Goal: Information Seeking & Learning: Check status

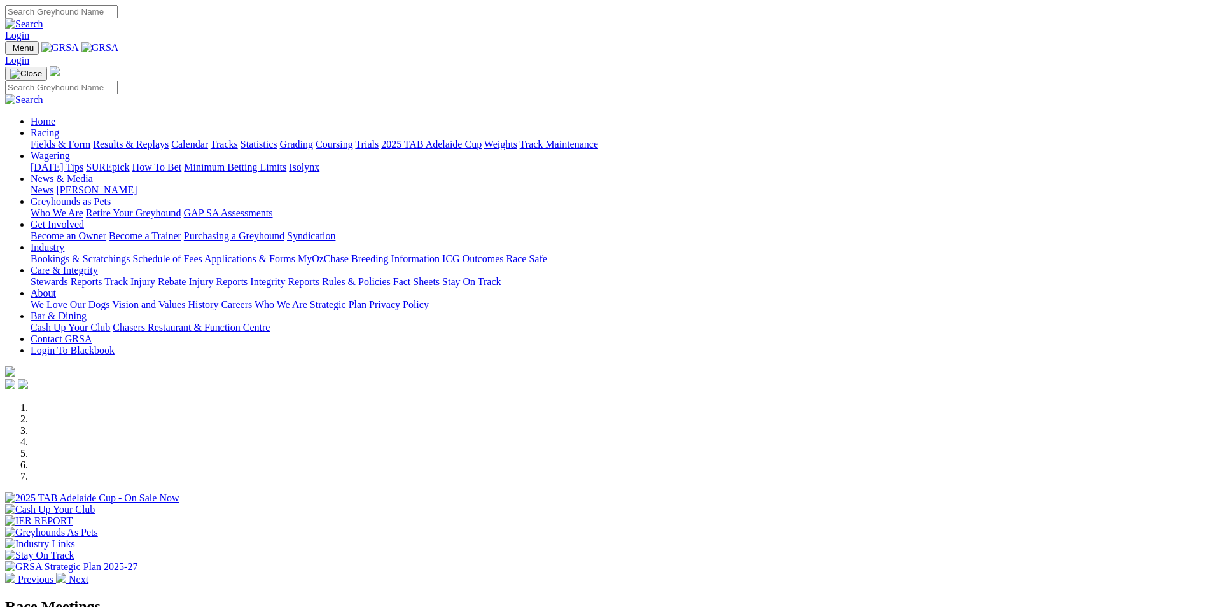
scroll to position [393, 0]
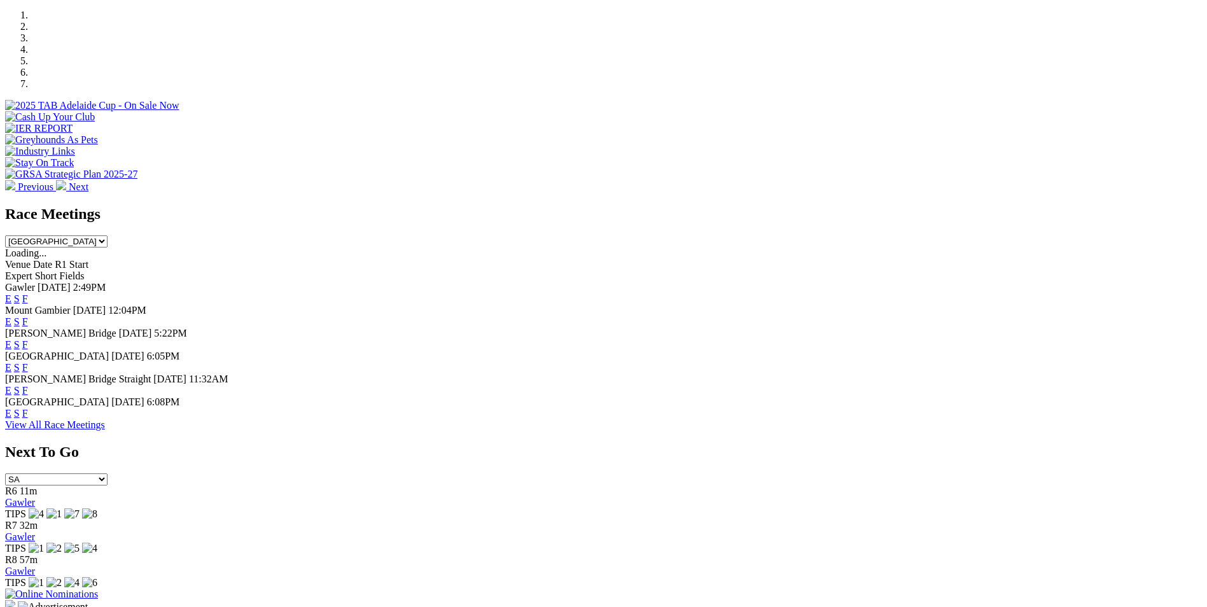
click at [28, 411] on link "F" at bounding box center [25, 413] width 6 height 11
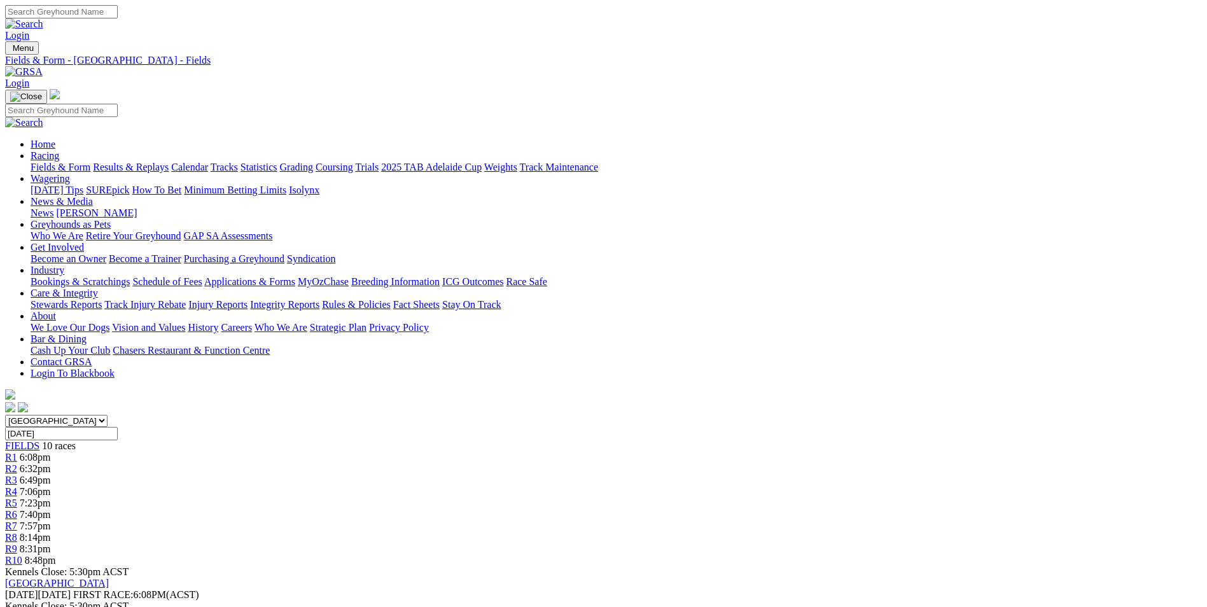
click at [169, 162] on link "Results & Replays" at bounding box center [131, 167] width 76 height 11
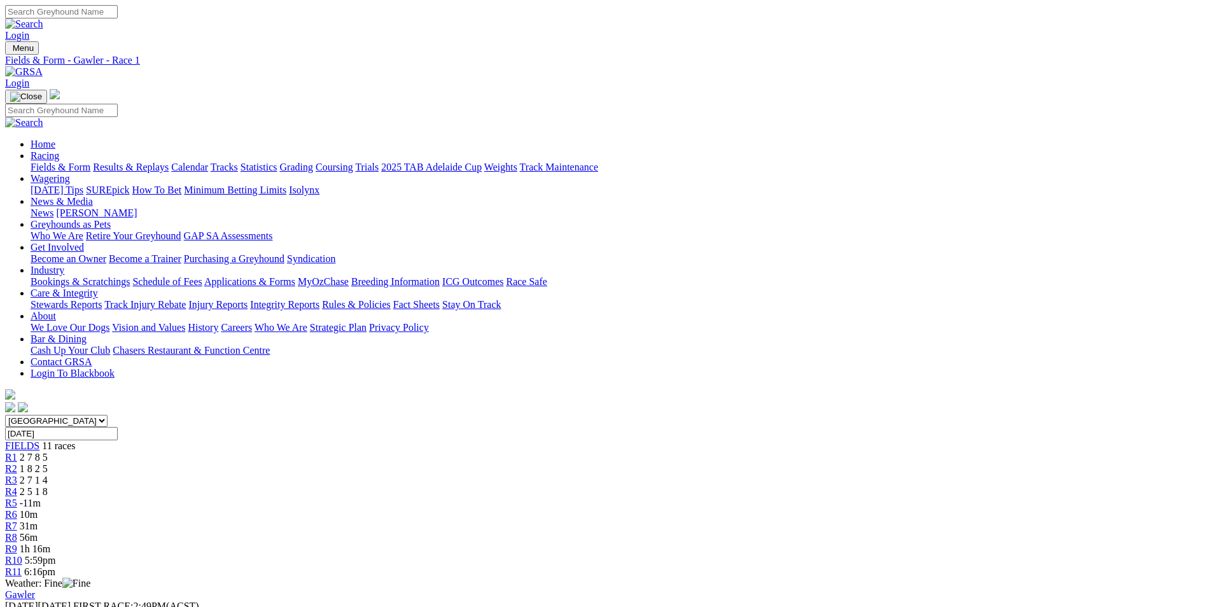
click at [17, 463] on span "R2" at bounding box center [11, 468] width 12 height 11
click at [17, 475] on span "R3" at bounding box center [11, 480] width 12 height 11
click at [48, 486] on span "2 5 1 8" at bounding box center [34, 491] width 28 height 11
